Goal: Task Accomplishment & Management: Use online tool/utility

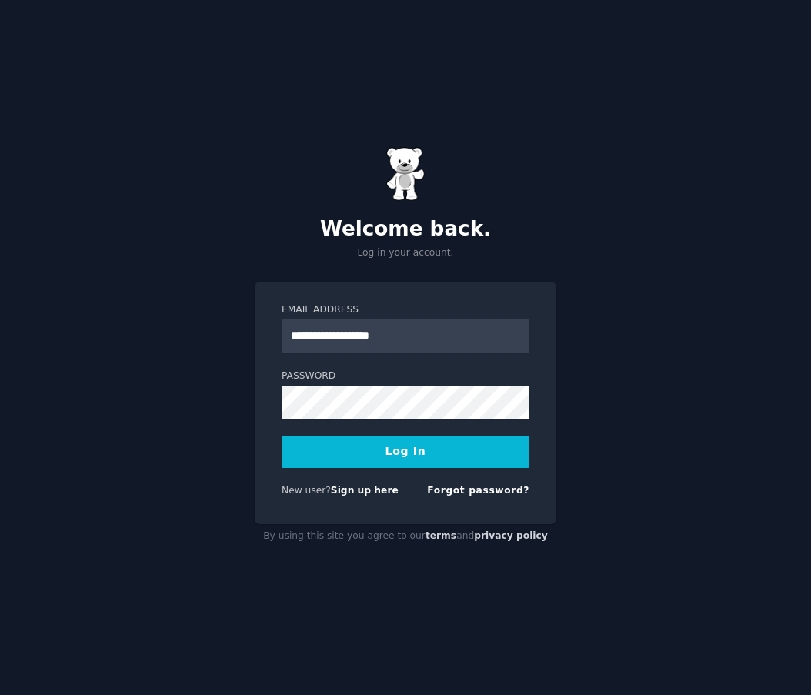
click at [336, 456] on button "Log In" at bounding box center [406, 452] width 248 height 32
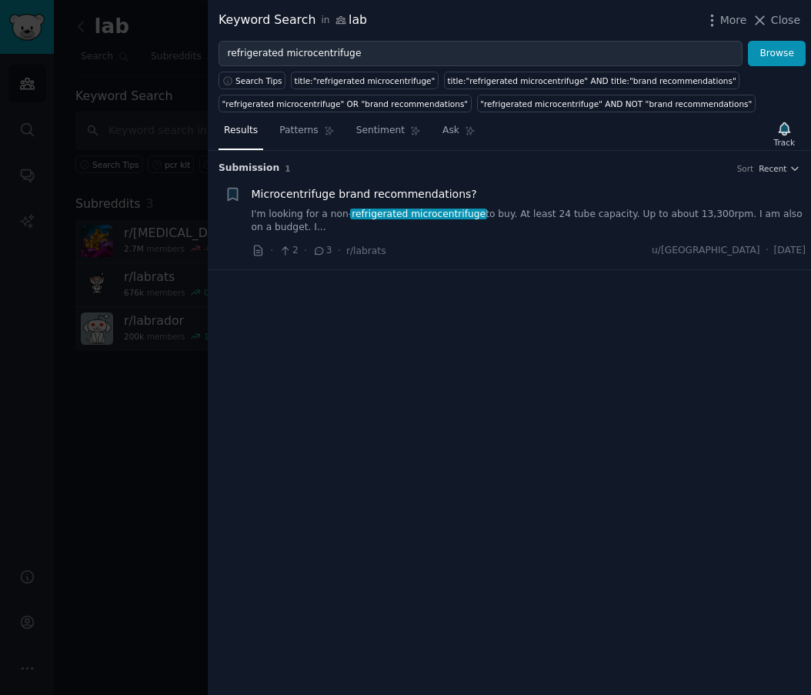
click at [136, 59] on div at bounding box center [405, 347] width 811 height 695
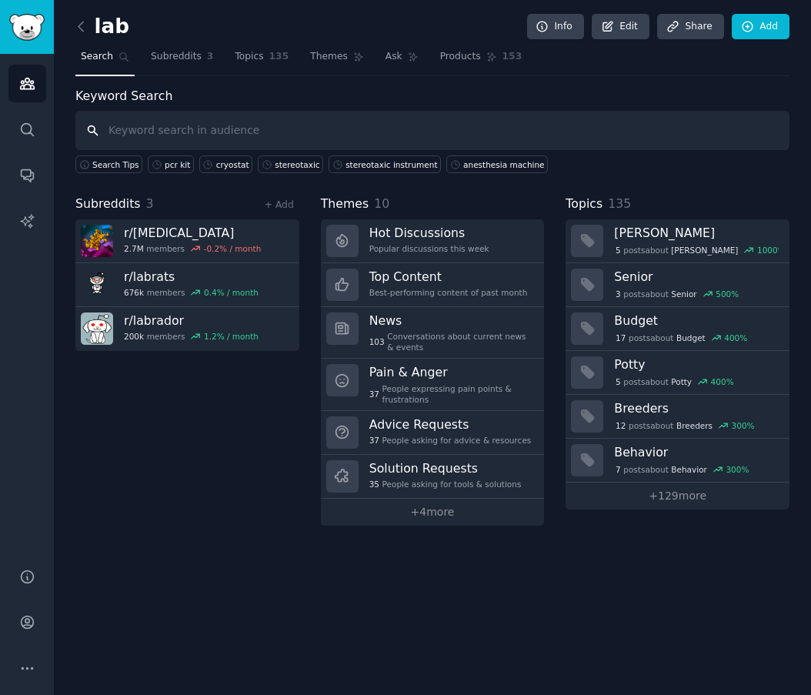
click at [255, 136] on input "text" at bounding box center [432, 130] width 714 height 39
click at [27, 89] on icon "Sidebar" at bounding box center [27, 84] width 14 height 11
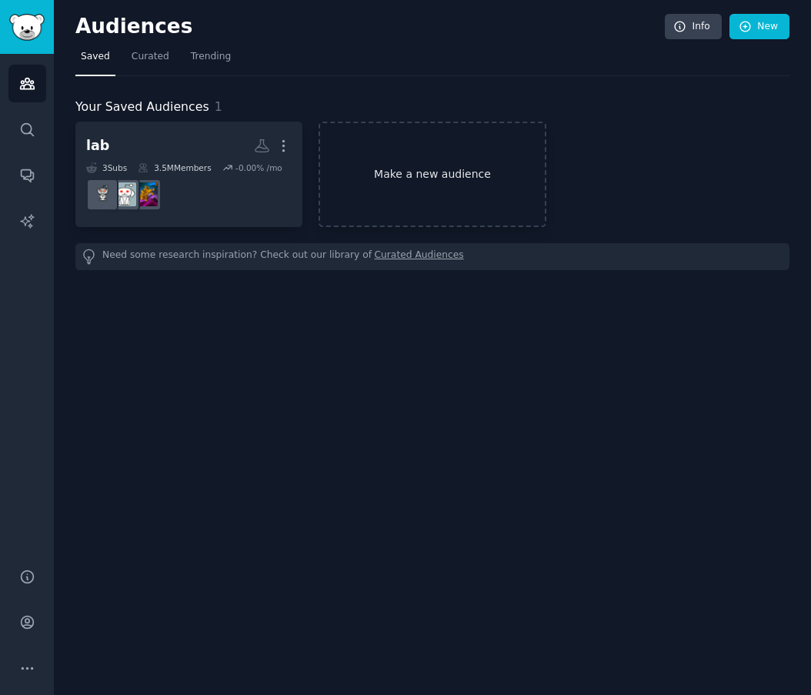
click at [436, 191] on link "Make a new audience" at bounding box center [432, 174] width 227 height 105
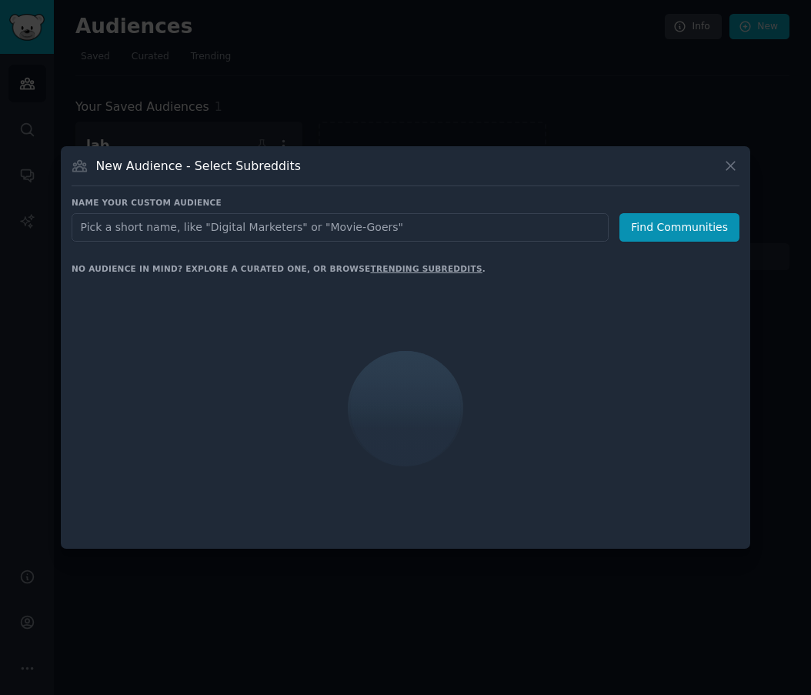
click at [272, 233] on input "text" at bounding box center [340, 227] width 537 height 28
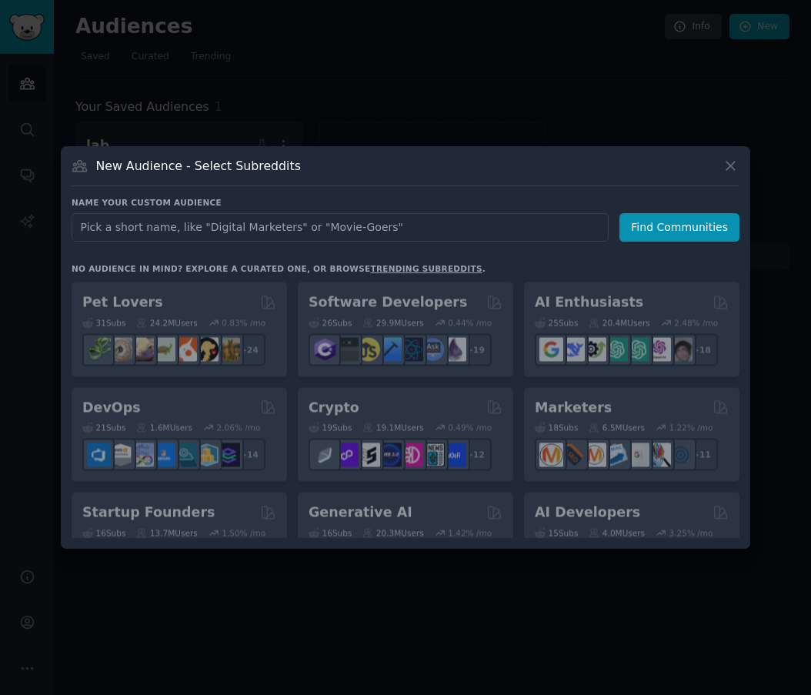
click at [236, 228] on input "text" at bounding box center [340, 227] width 537 height 28
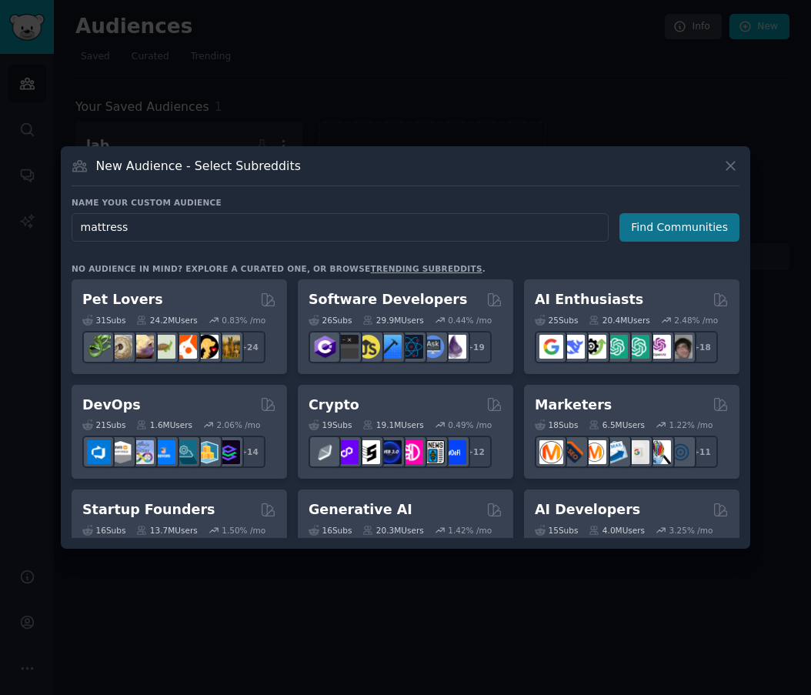
type input "mattress"
click at [683, 238] on button "Find Communities" at bounding box center [680, 227] width 120 height 28
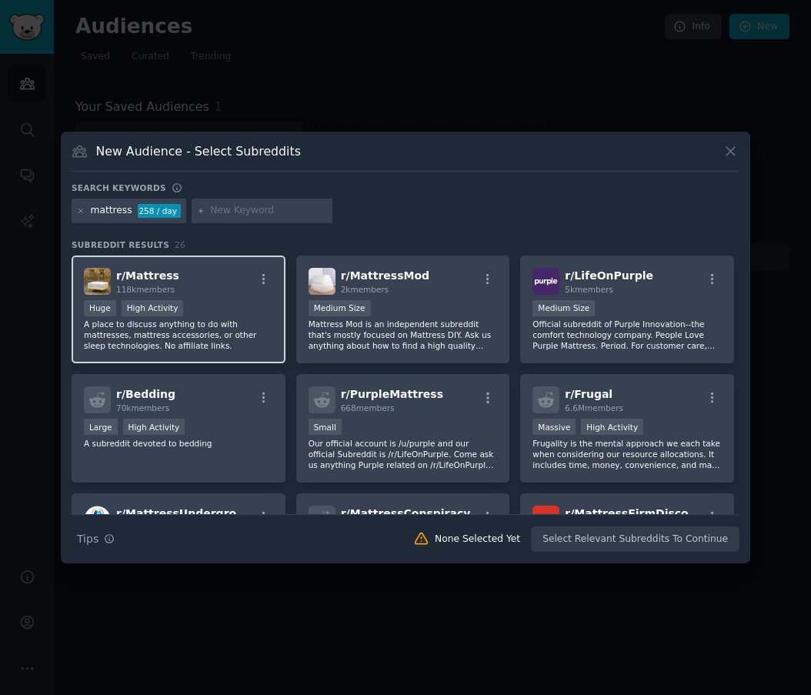
click at [221, 280] on div "r/ Mattress 118k members" at bounding box center [178, 281] width 189 height 27
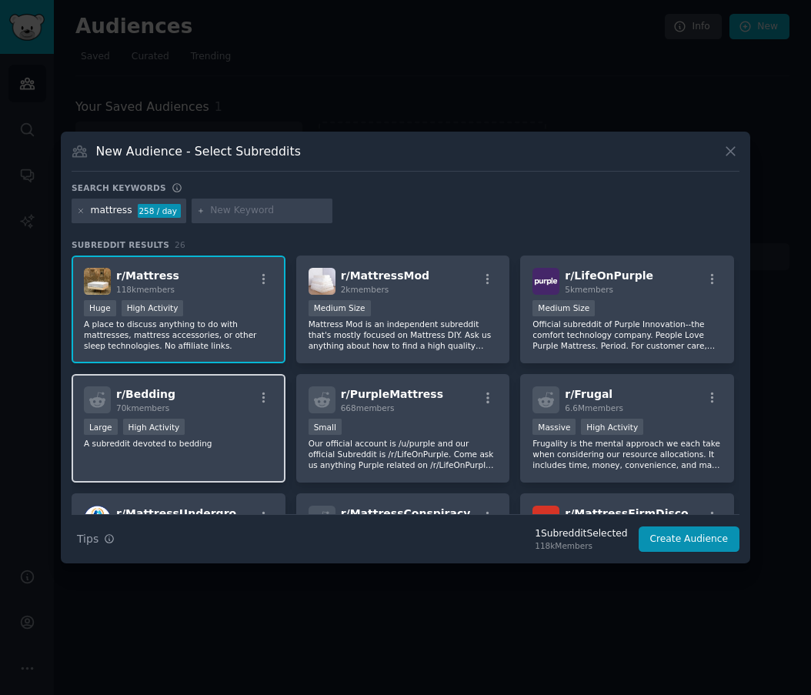
click at [180, 415] on div "r/ Bedding 70k members Large High Activity A subreddit devoted to bedding" at bounding box center [179, 428] width 214 height 109
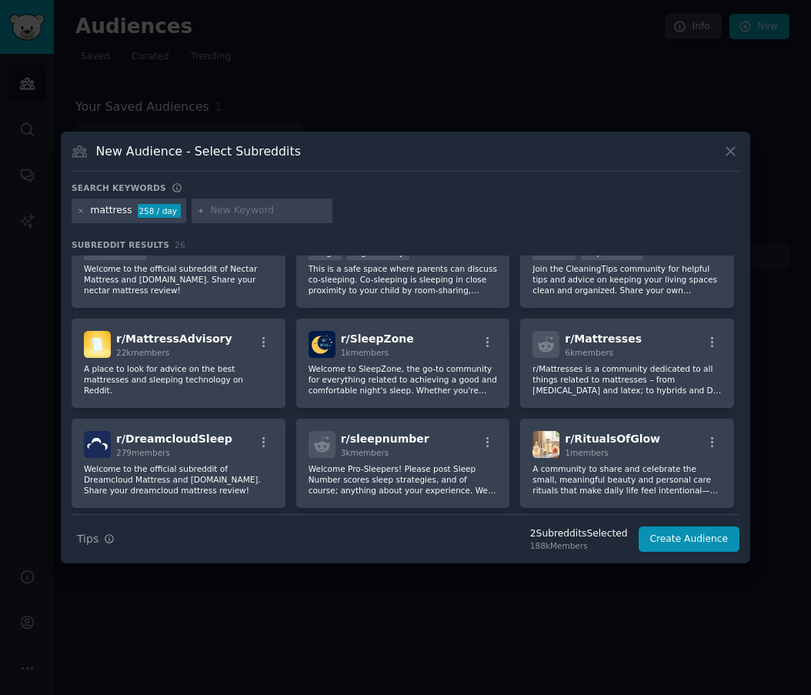
scroll to position [514, 0]
click at [531, 396] on div "r/ Mattresses 6k members r/Mattresses is a community dedicated to all things re…" at bounding box center [627, 362] width 214 height 89
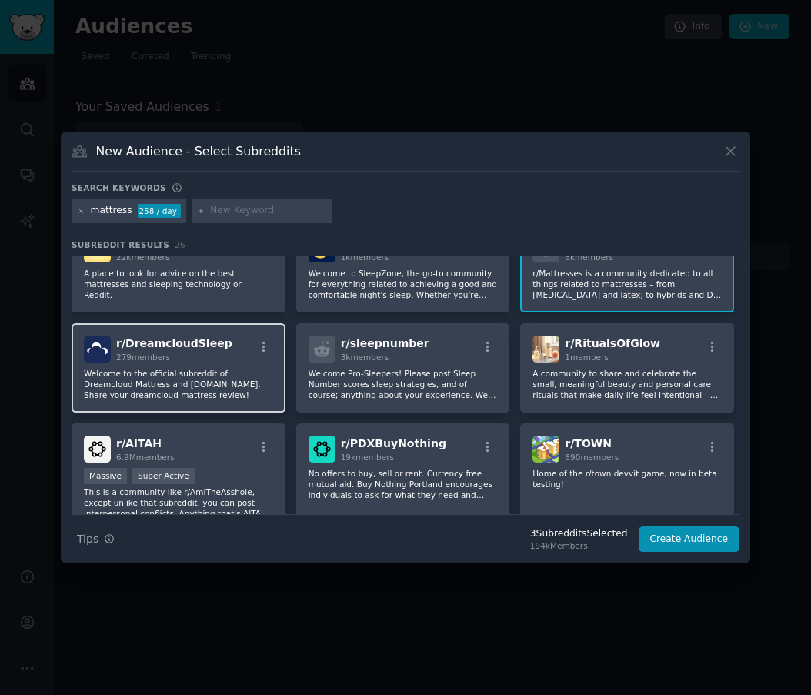
scroll to position [641, 0]
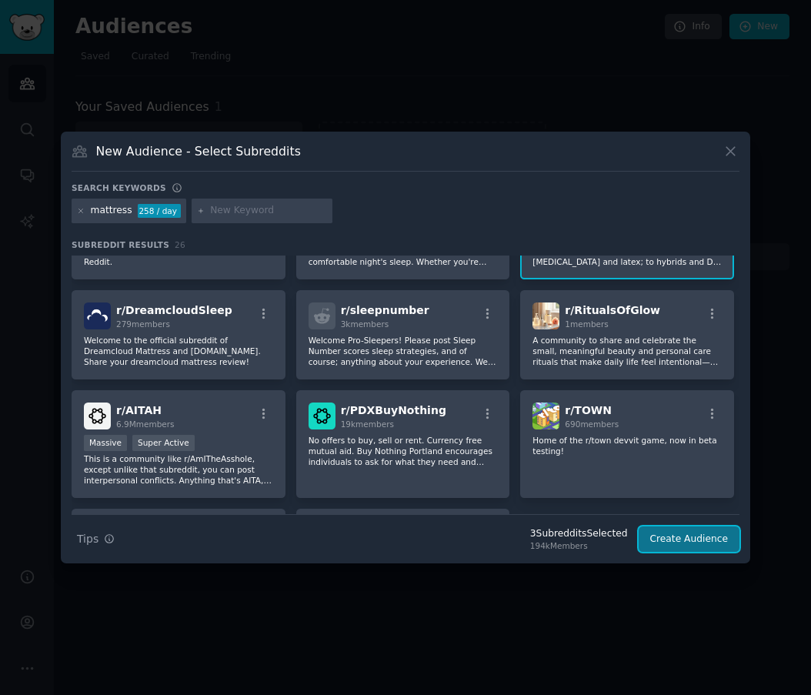
click at [676, 540] on button "Create Audience" at bounding box center [690, 540] width 102 height 26
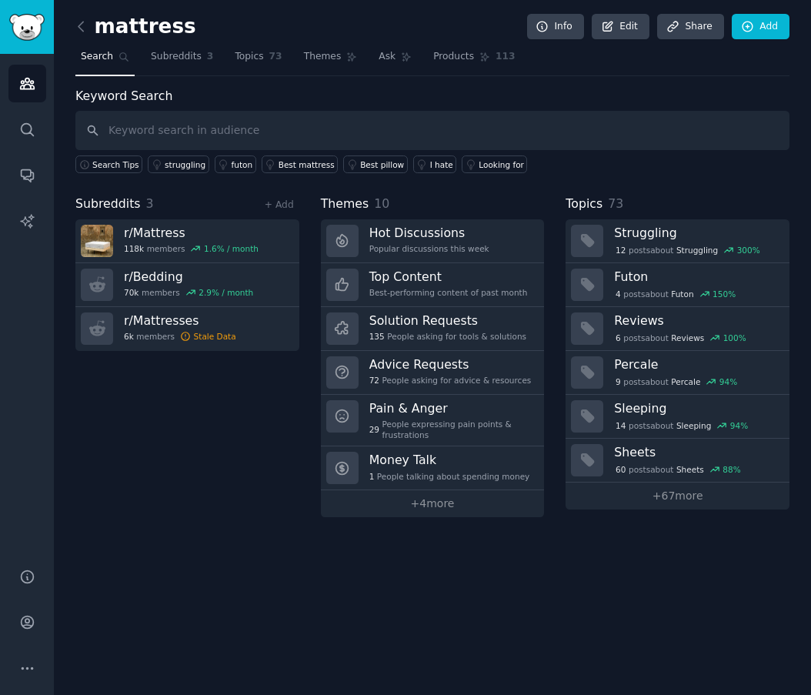
click at [179, 125] on input "text" at bounding box center [432, 130] width 714 height 39
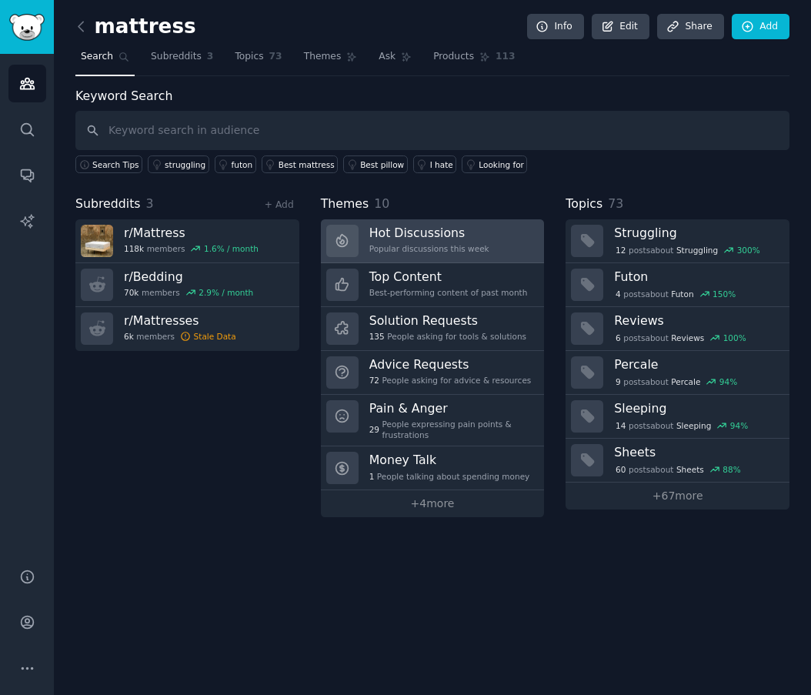
click at [444, 252] on div "Popular discussions this week" at bounding box center [430, 248] width 120 height 11
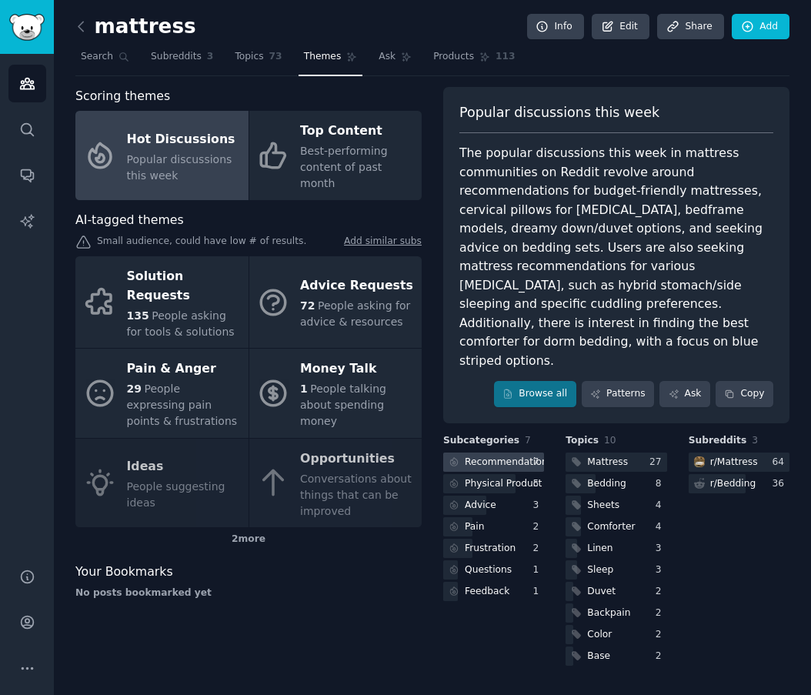
click at [511, 456] on div "Recommendations" at bounding box center [509, 463] width 88 height 14
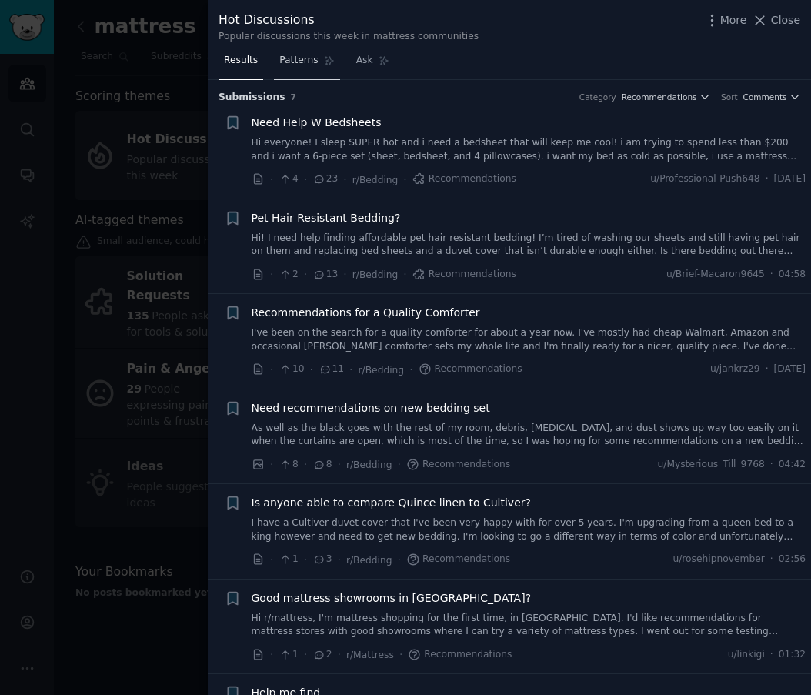
click at [309, 68] on link "Patterns" at bounding box center [306, 65] width 65 height 32
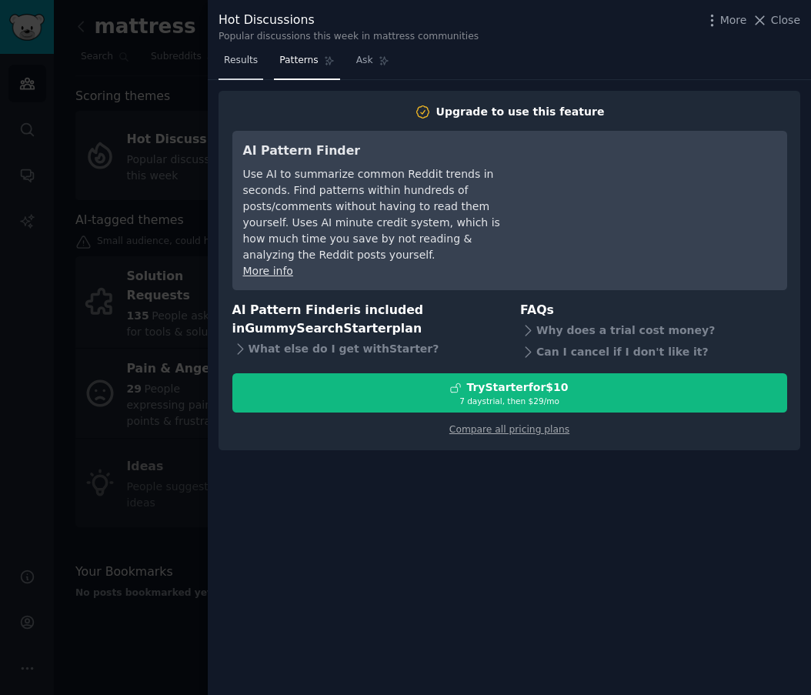
click at [242, 64] on span "Results" at bounding box center [241, 61] width 34 height 14
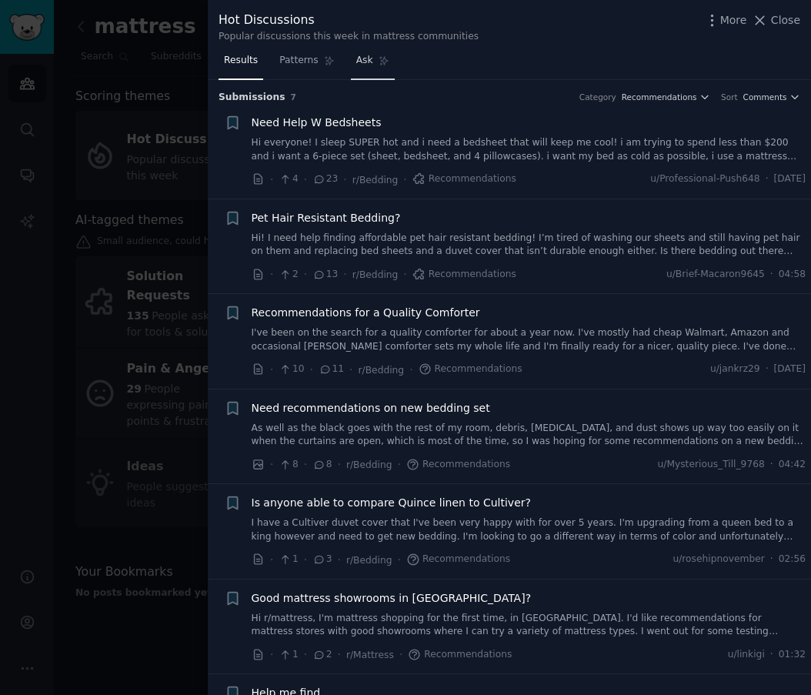
click at [357, 65] on span "Ask" at bounding box center [364, 61] width 17 height 14
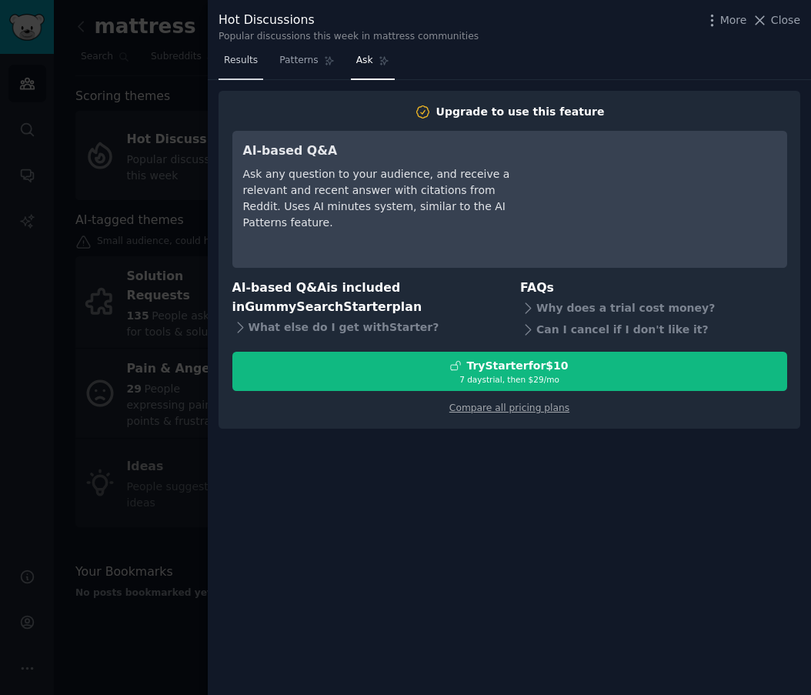
click at [249, 65] on span "Results" at bounding box center [241, 61] width 34 height 14
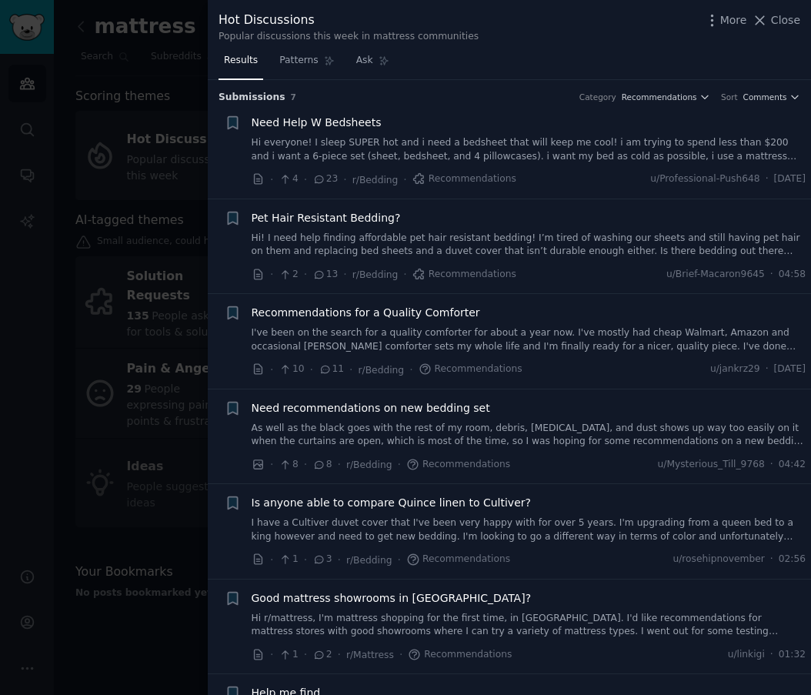
click at [128, 46] on div at bounding box center [405, 347] width 811 height 695
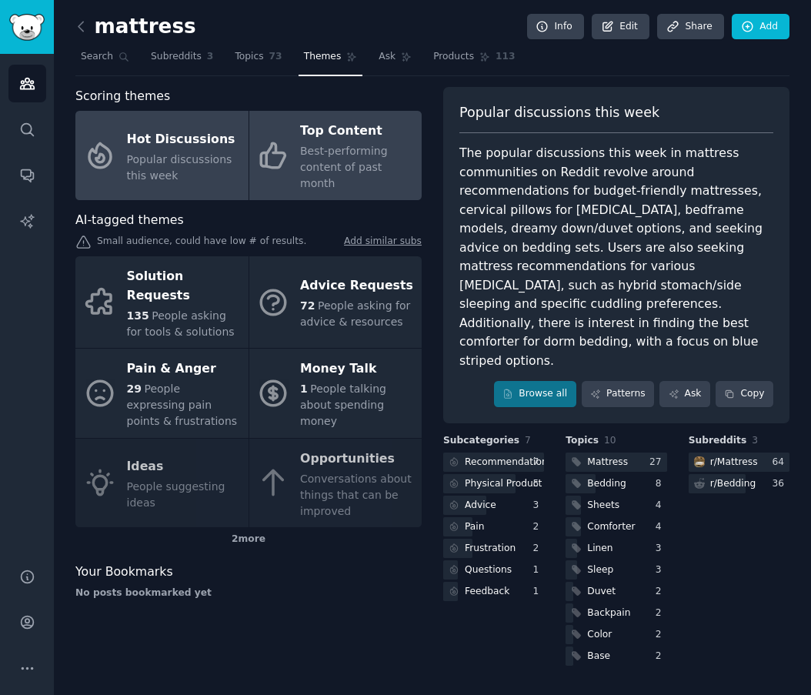
click at [299, 152] on link "Top Content Best-performing content of past month" at bounding box center [335, 155] width 173 height 89
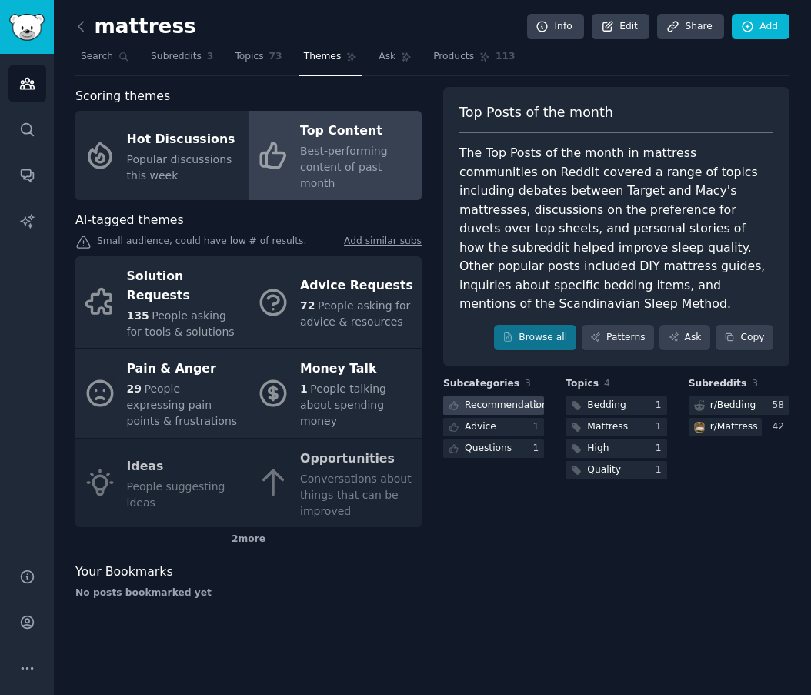
click at [500, 407] on div "Recommendations" at bounding box center [509, 406] width 88 height 14
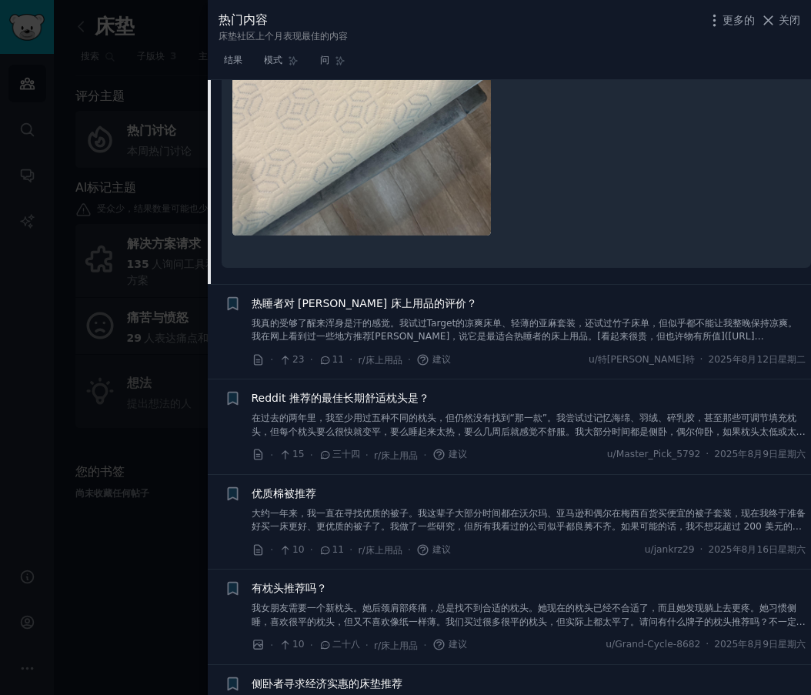
scroll to position [112, 0]
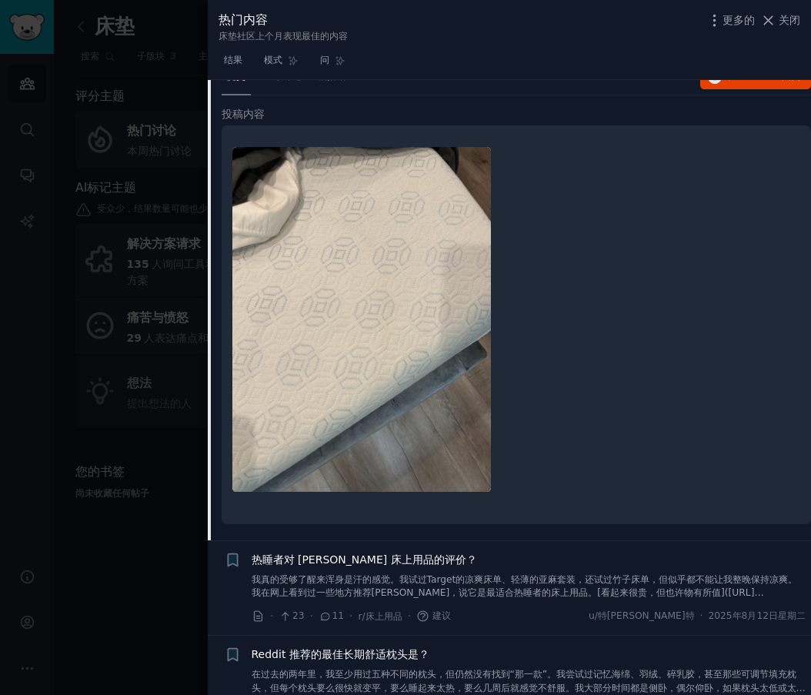
drag, startPoint x: 371, startPoint y: 560, endPoint x: 641, endPoint y: 246, distance: 413.8
click at [641, 246] on div at bounding box center [517, 324] width 568 height 377
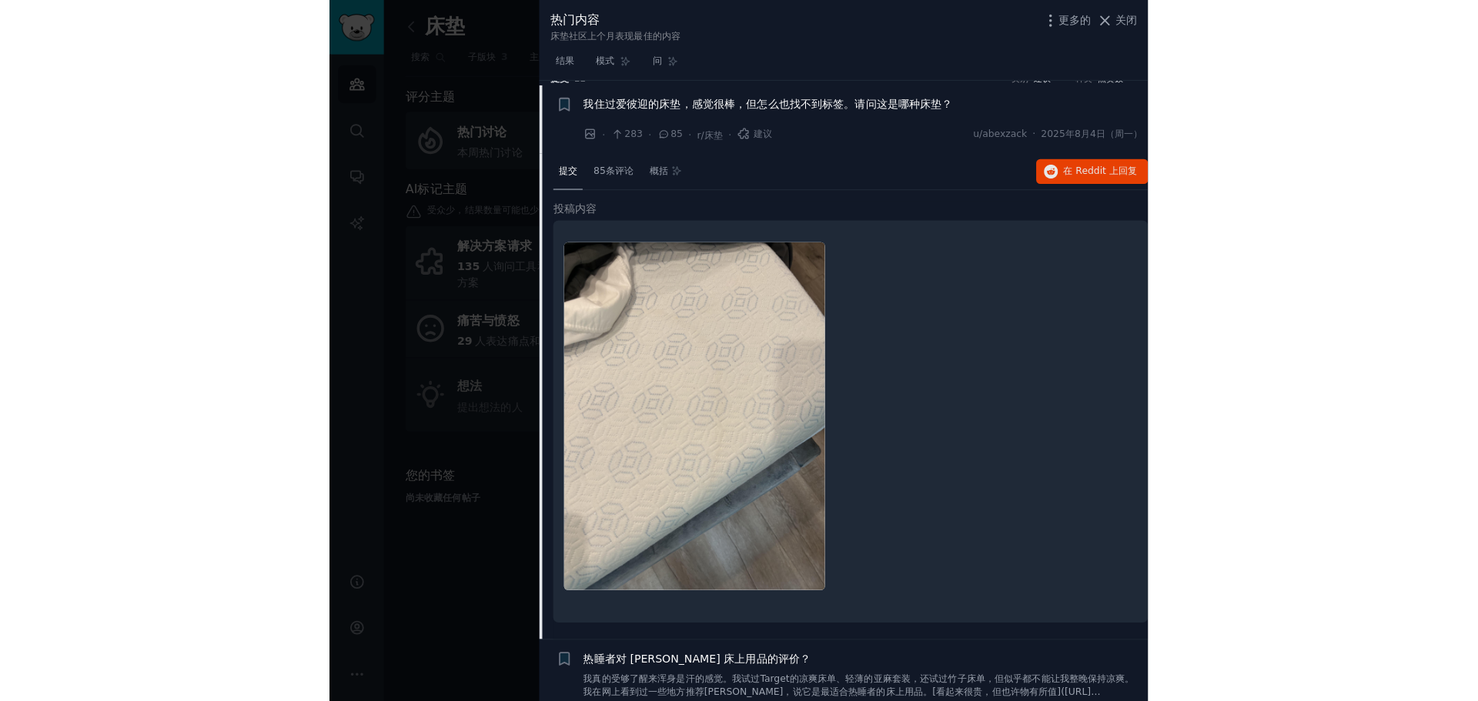
scroll to position [0, 0]
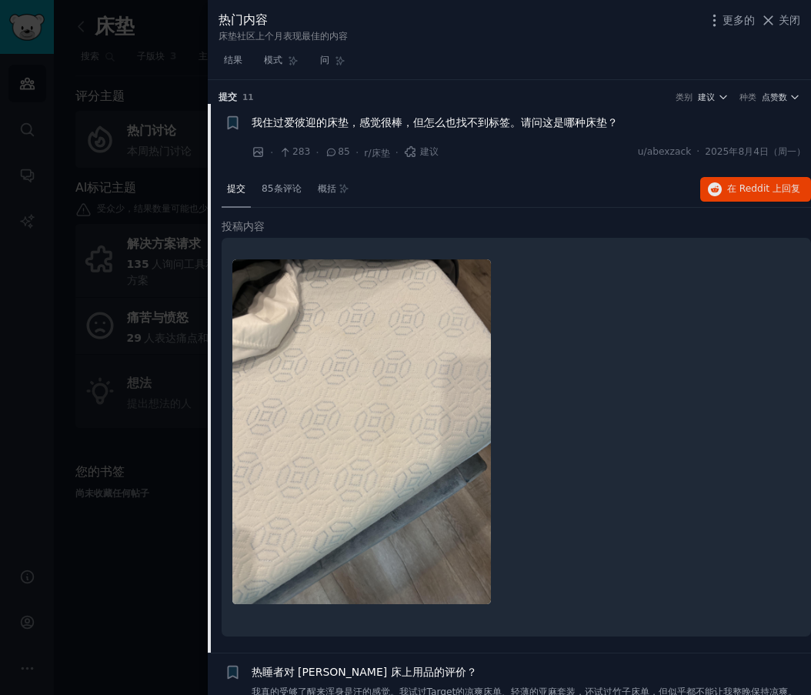
click at [152, 156] on div at bounding box center [405, 347] width 811 height 695
click at [791, 19] on div "热门内容 床垫社区上个月表现最佳的内容 更多的 关闭 结果 模式 问 提交 ​ 11 类别 建议 种类 点赞数 + 我住过爱彼迎的床垫，感觉很棒，但怎么也找不…" at bounding box center [510, 347] width 604 height 695
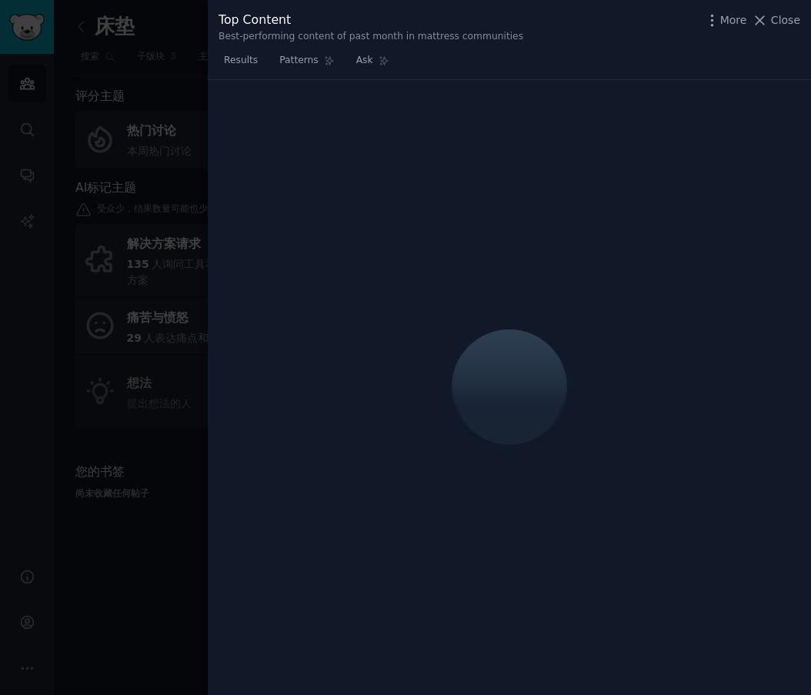
click at [122, 109] on div at bounding box center [405, 347] width 811 height 695
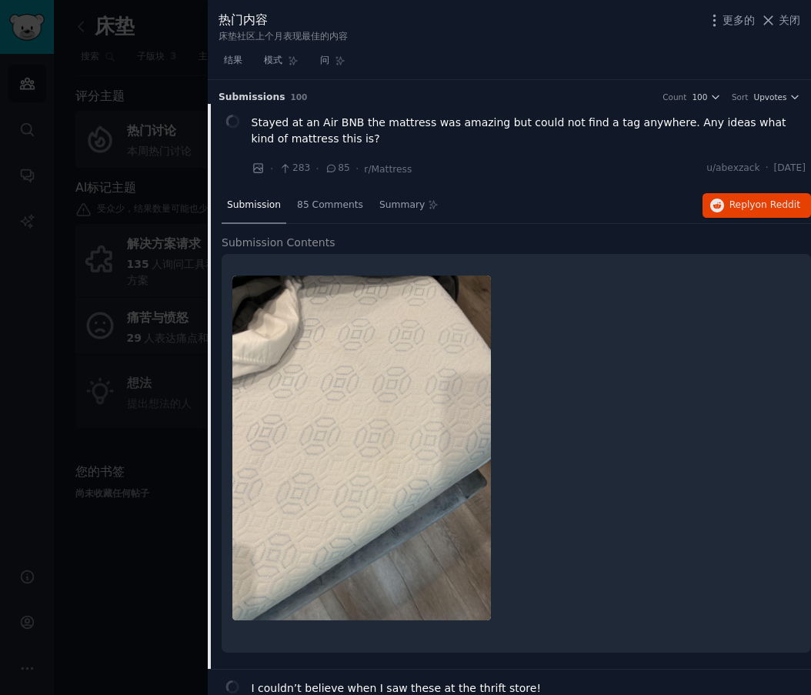
click at [786, 18] on font "关闭" at bounding box center [790, 20] width 22 height 12
click at [782, 25] on link "添加" at bounding box center [761, 27] width 58 height 26
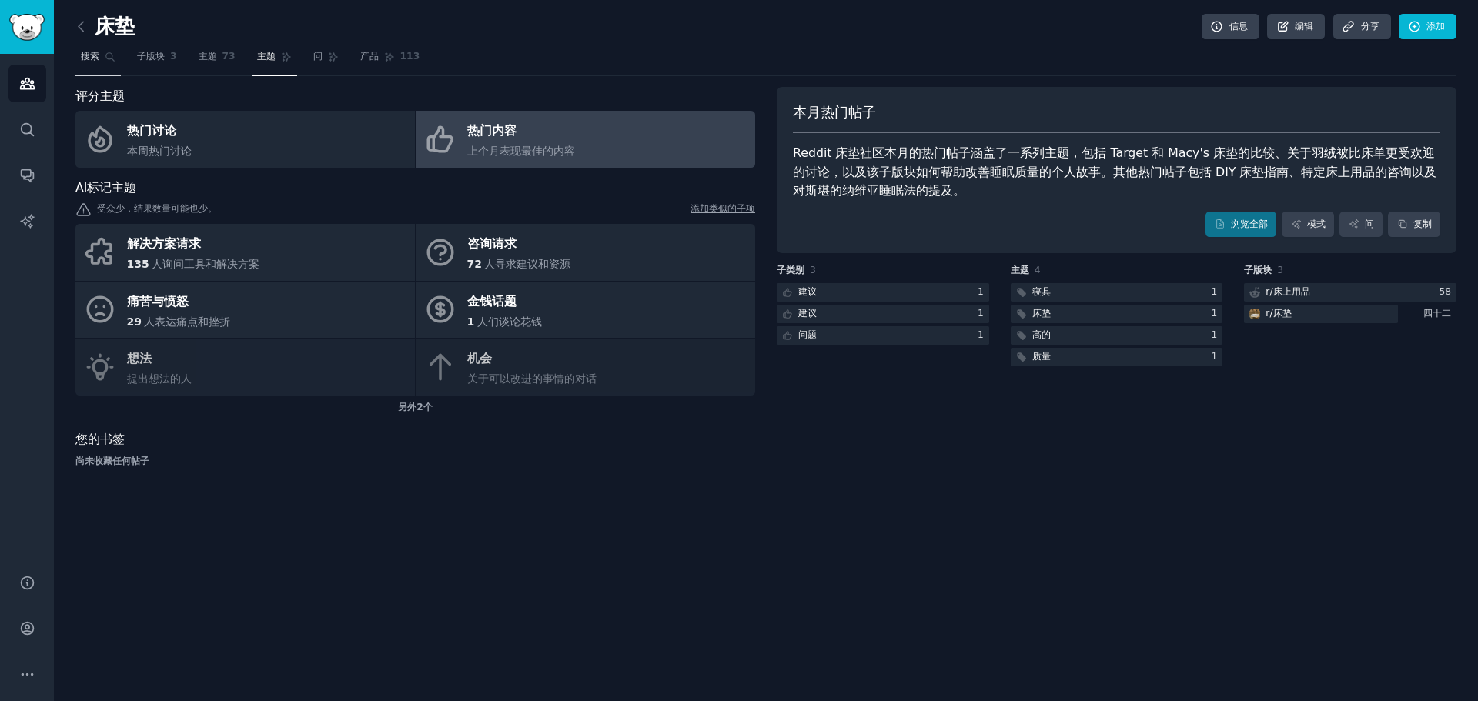
click at [98, 65] on link "搜索" at bounding box center [97, 61] width 45 height 32
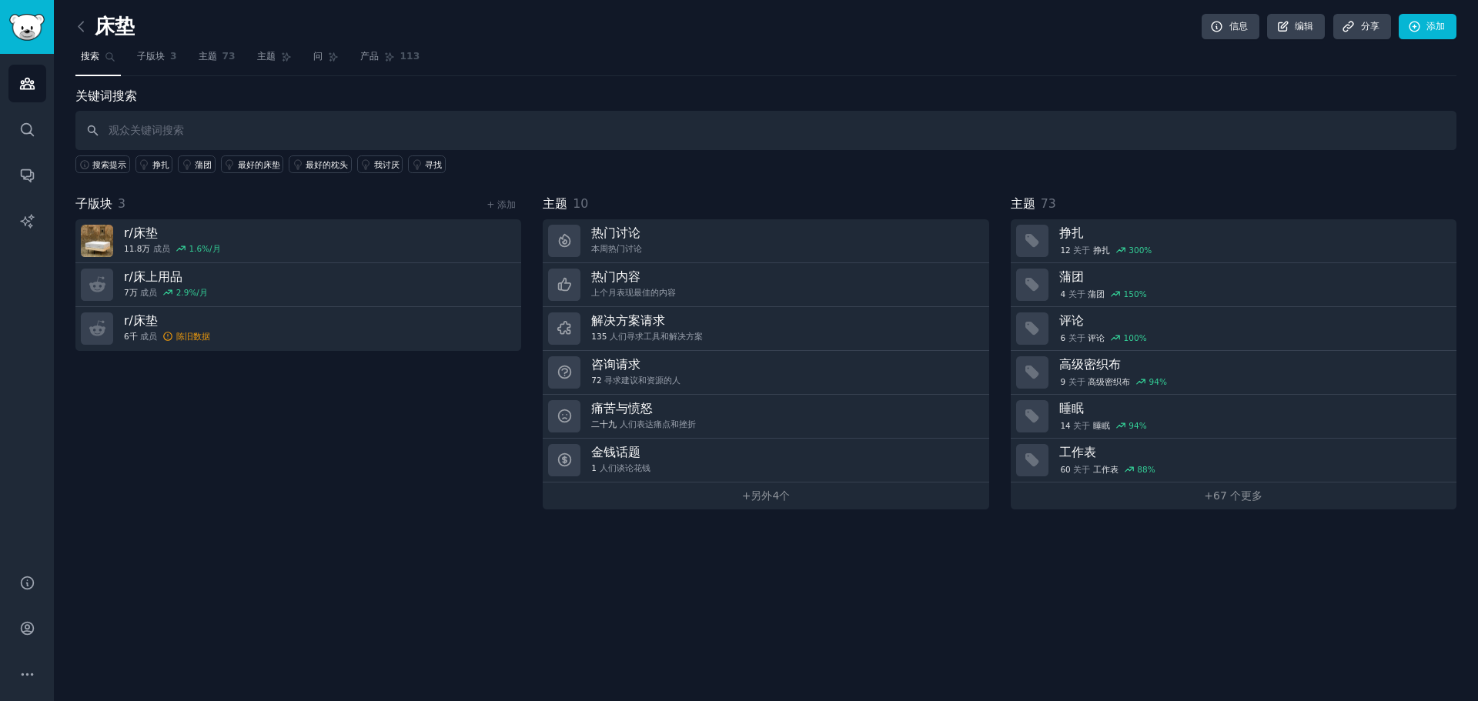
click at [157, 126] on input "text" at bounding box center [765, 130] width 1381 height 39
type input "hybrid mattress"
